Goal: Obtain resource: Download file/media

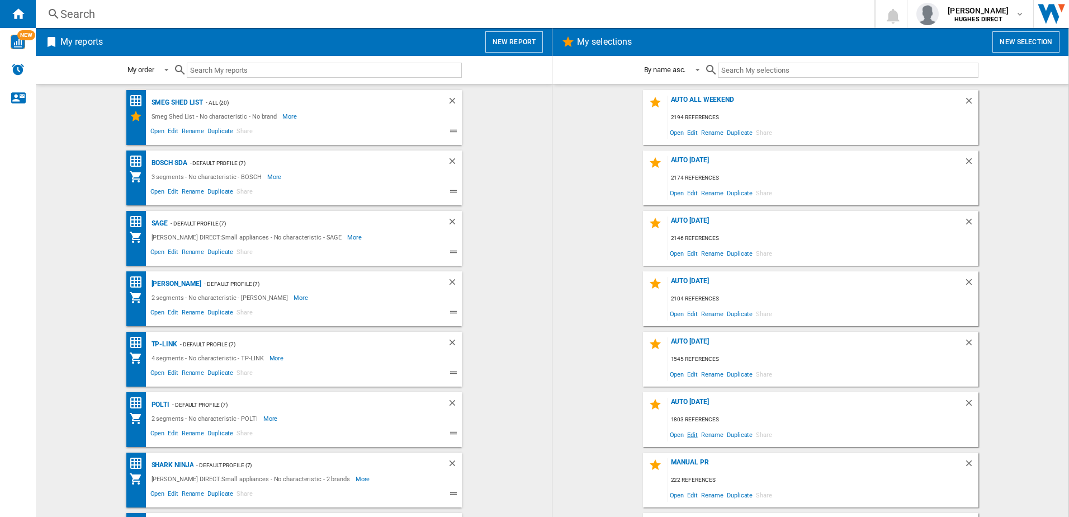
click at [692, 431] on span "Edit" at bounding box center [693, 434] width 14 height 15
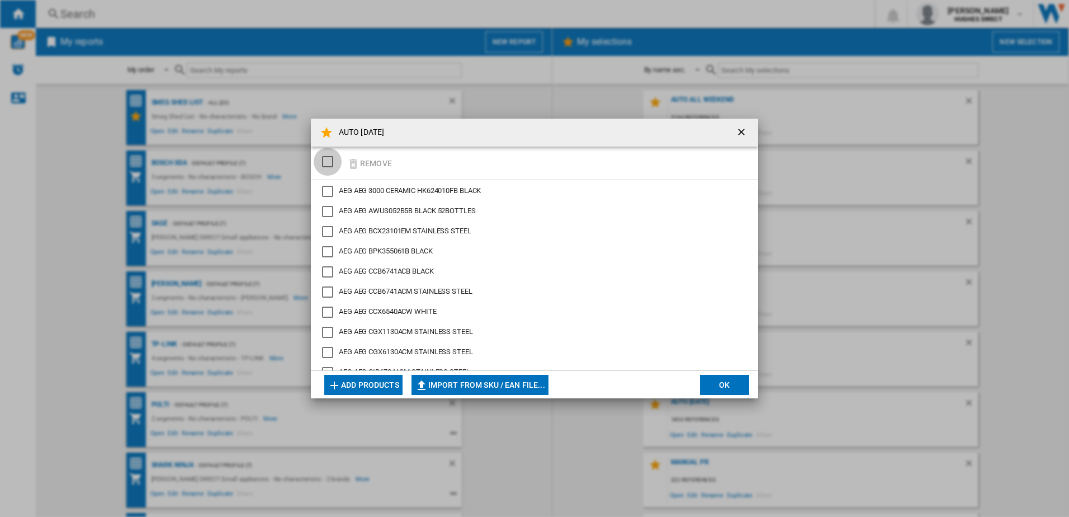
click at [325, 167] on div "SELECTIONS.EDITION_POPUP.SELECT_DESELECT" at bounding box center [327, 161] width 11 height 11
click at [375, 166] on button "Remove" at bounding box center [369, 163] width 52 height 26
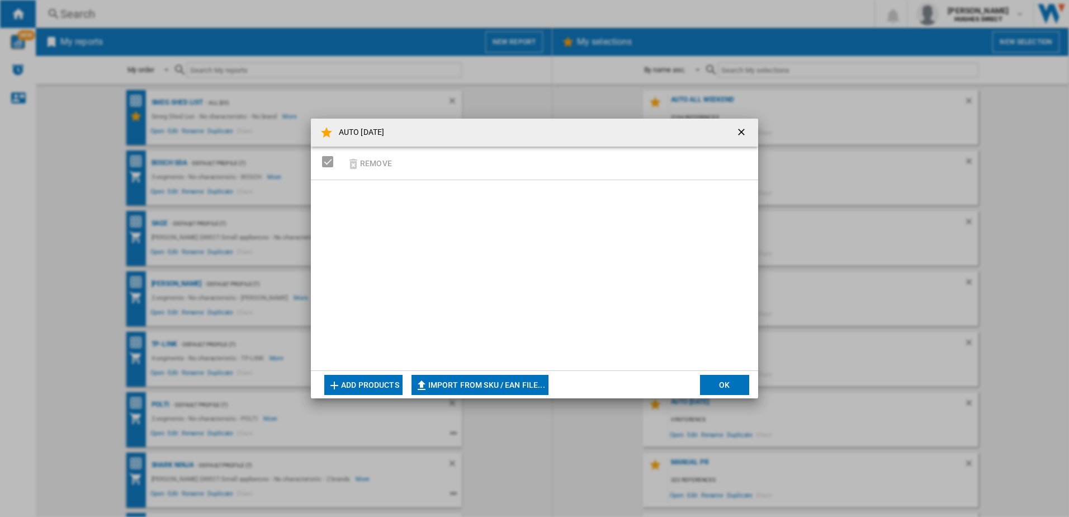
click at [495, 385] on button "Import from SKU / EAN file..." at bounding box center [480, 385] width 137 height 20
drag, startPoint x: 742, startPoint y: 136, endPoint x: 1029, endPoint y: 214, distance: 297.3
click at [742, 136] on ng-md-icon "getI18NText('BUTTONS.CLOSE_DIALOG')" at bounding box center [742, 132] width 13 height 13
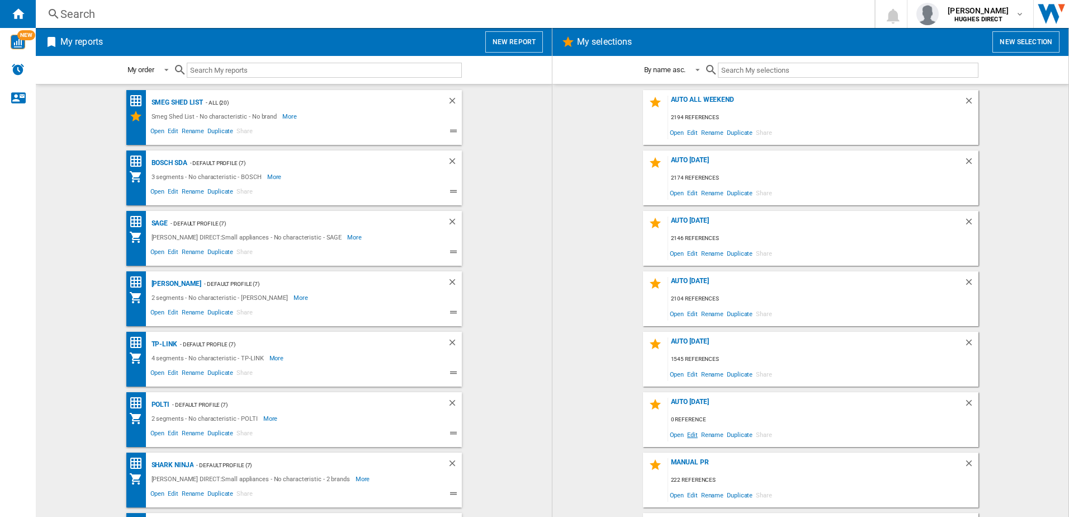
click at [687, 438] on span "Edit" at bounding box center [693, 434] width 14 height 15
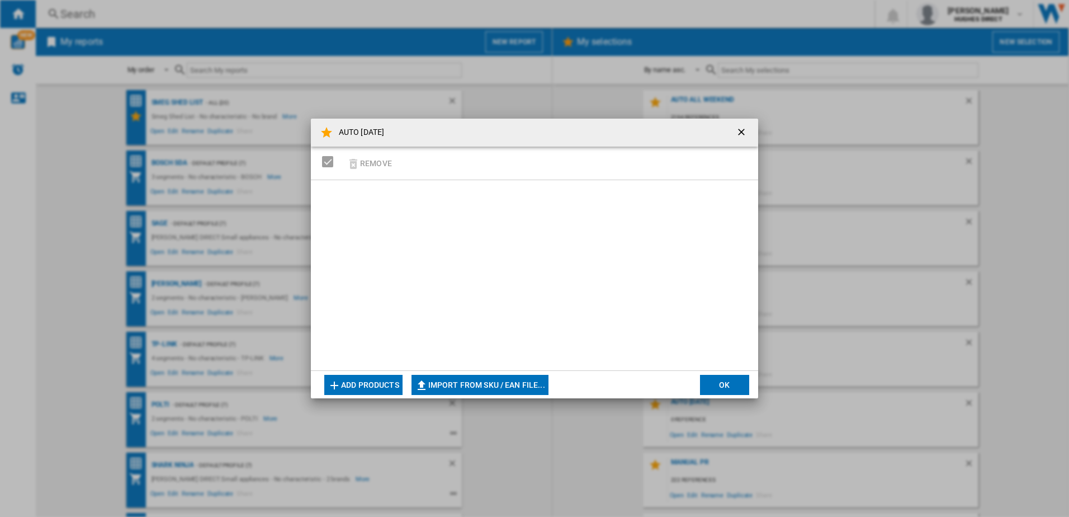
click at [478, 384] on button "Import from SKU / EAN file..." at bounding box center [480, 385] width 137 height 20
type input "**********"
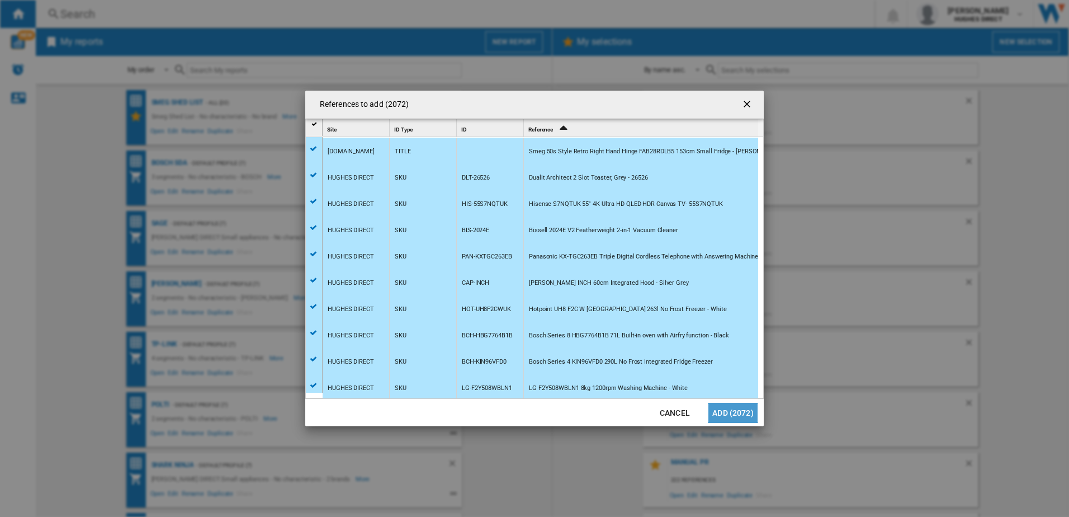
click at [730, 411] on button "Add (2072)" at bounding box center [732, 413] width 49 height 20
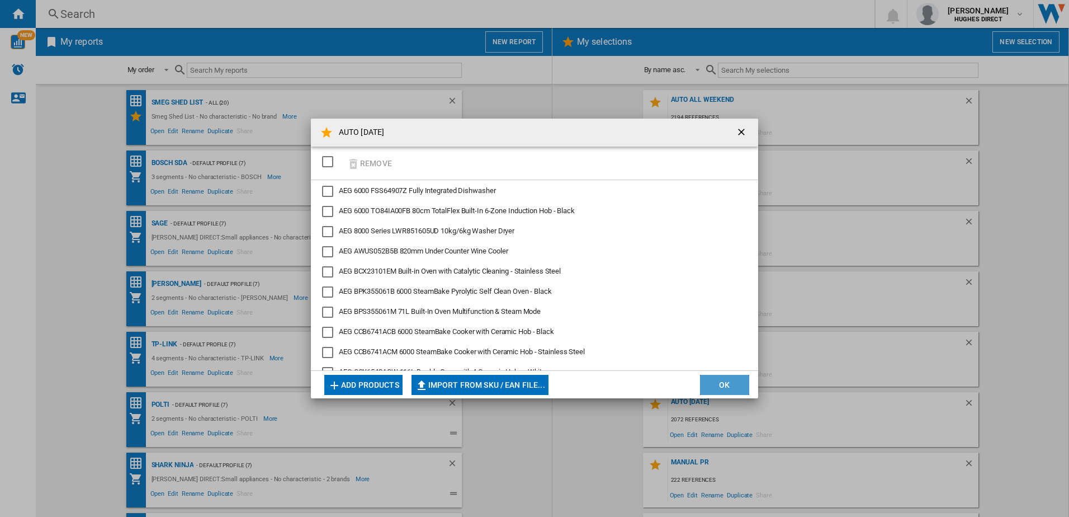
click at [717, 393] on button "OK" at bounding box center [724, 385] width 49 height 20
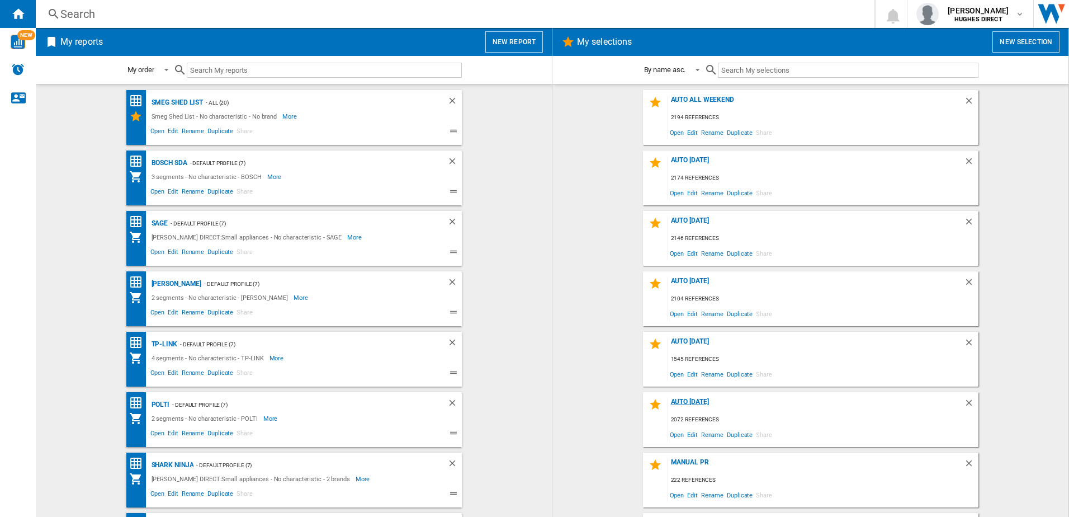
click at [690, 400] on div "AUTO [DATE]" at bounding box center [816, 405] width 296 height 15
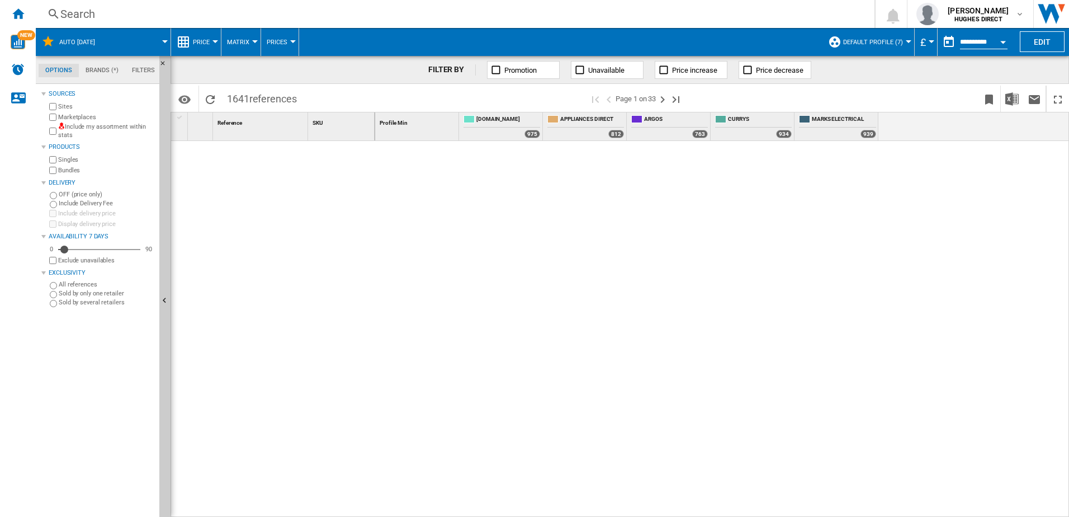
click at [73, 133] on label "Include my assortment within stats" at bounding box center [106, 130] width 97 height 17
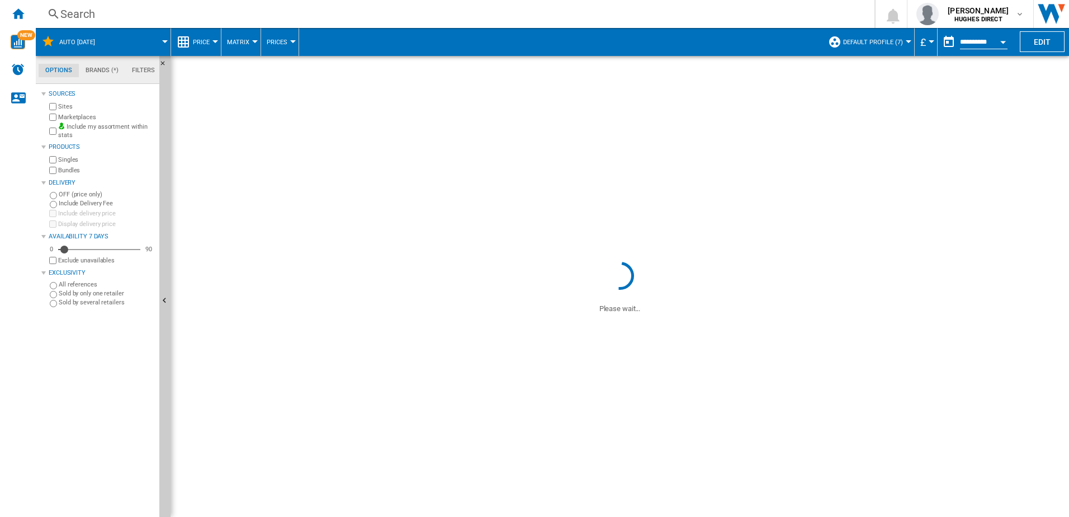
click at [84, 115] on label "Marketplaces" at bounding box center [106, 117] width 97 height 8
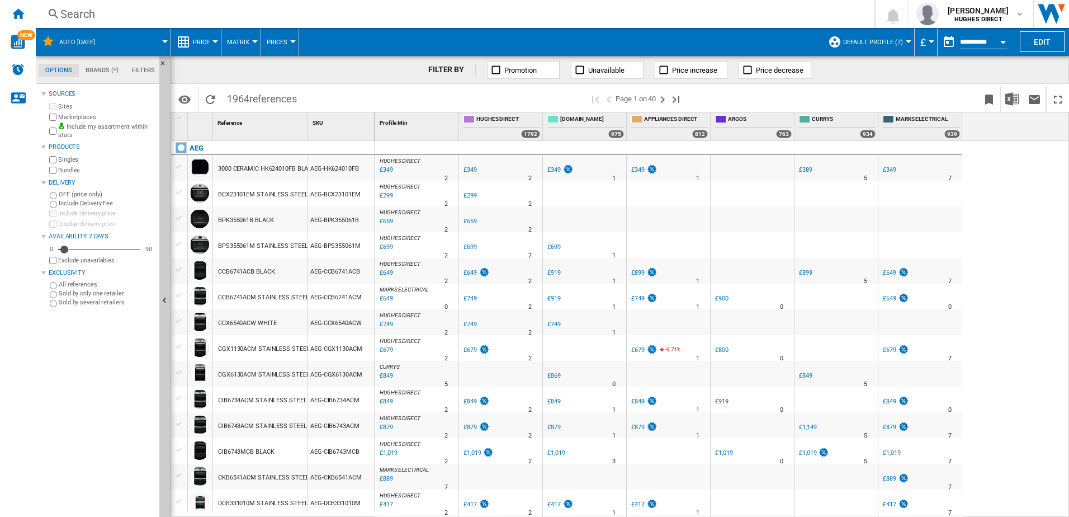
click at [73, 165] on div "Bundles" at bounding box center [101, 170] width 108 height 11
click at [67, 170] on label "Bundles" at bounding box center [106, 170] width 97 height 8
click at [884, 40] on span "Default profile (7)" at bounding box center [873, 42] width 60 height 7
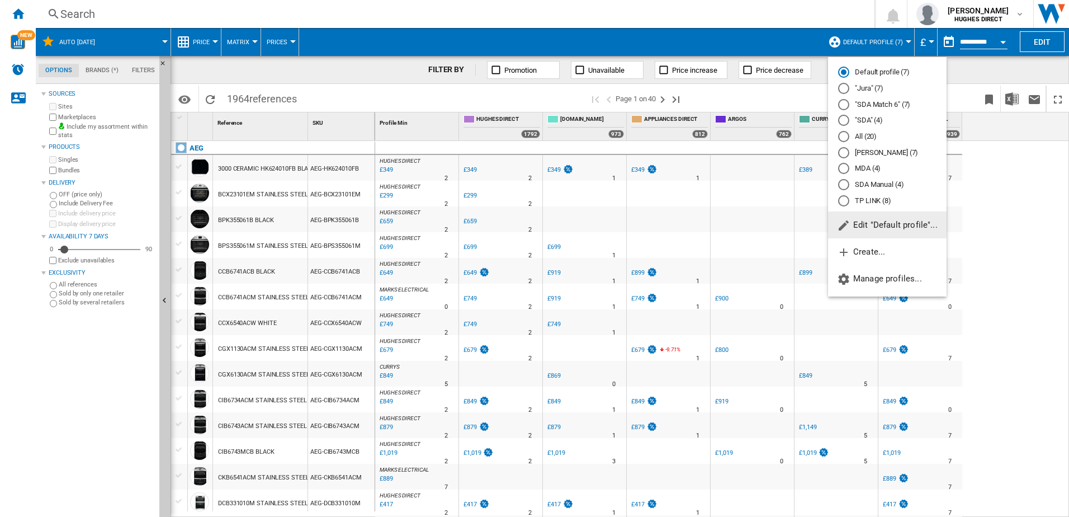
click at [1017, 105] on md-backdrop at bounding box center [534, 258] width 1069 height 517
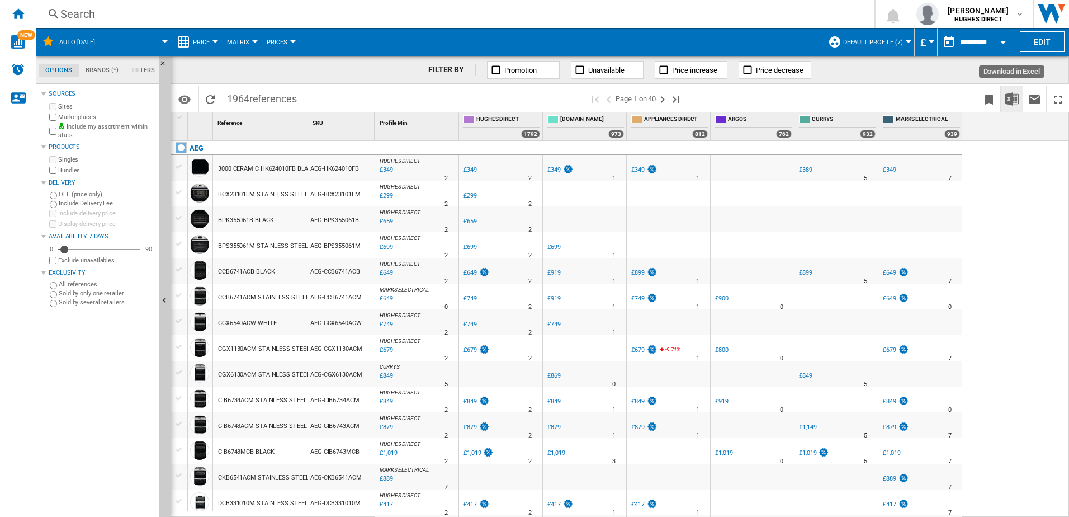
click at [1014, 102] on img "Download in Excel" at bounding box center [1011, 98] width 13 height 13
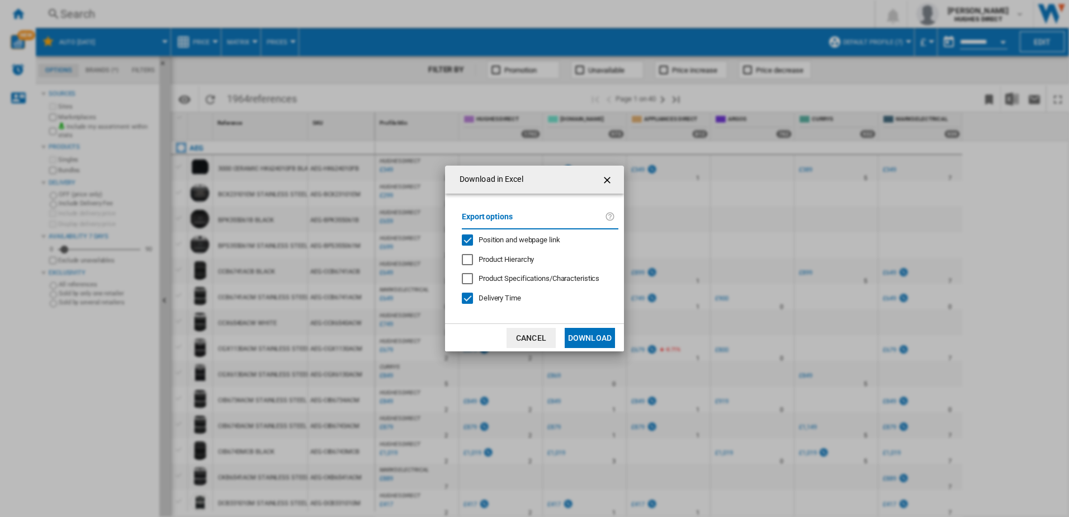
click at [513, 248] on div "Export options Position and webpage link Product Hierarchy Product Specificatio…" at bounding box center [540, 259] width 168 height 108
click at [513, 245] on div "Position and webpage link" at bounding box center [520, 240] width 82 height 10
click at [505, 299] on span "Delivery Time" at bounding box center [500, 298] width 42 height 8
click at [597, 337] on button "Download" at bounding box center [590, 338] width 50 height 20
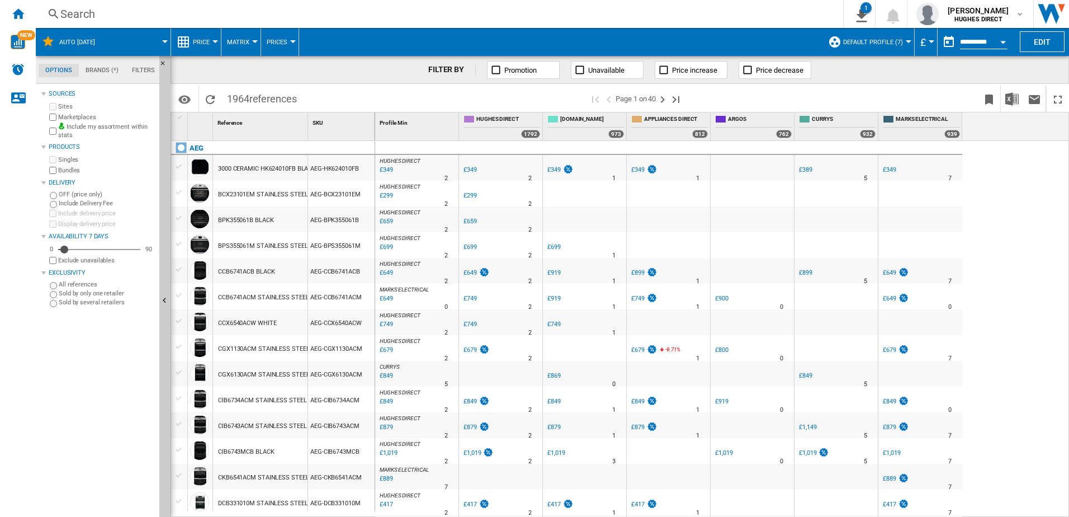
click at [62, 259] on label "Exclude unavailables" at bounding box center [106, 260] width 97 height 8
click at [1020, 96] on button "Download in Excel" at bounding box center [1012, 99] width 22 height 26
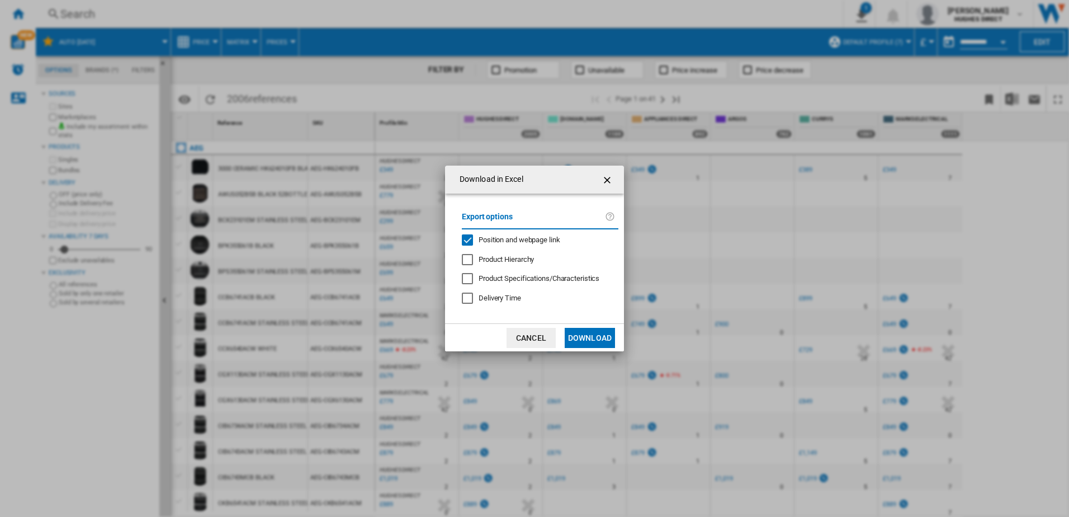
click at [507, 238] on span "Position and webpage link" at bounding box center [520, 239] width 82 height 8
click at [573, 334] on button "Download" at bounding box center [590, 338] width 50 height 20
